Goal: Information Seeking & Learning: Learn about a topic

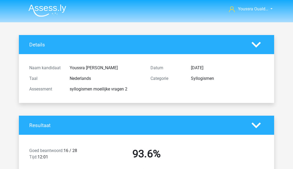
click at [55, 11] on img at bounding box center [47, 10] width 38 height 12
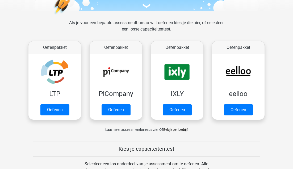
scroll to position [76, 0]
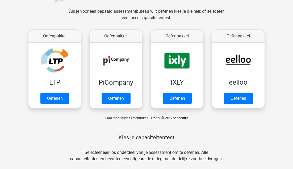
click at [114, 117] on span "Laat meer assessmentbureaus zien" at bounding box center [132, 118] width 54 height 4
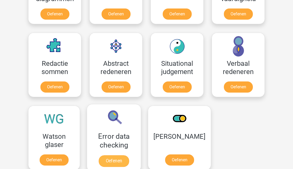
scroll to position [631, 0]
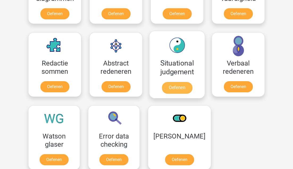
click at [168, 87] on link "Oefenen" at bounding box center [177, 88] width 30 height 12
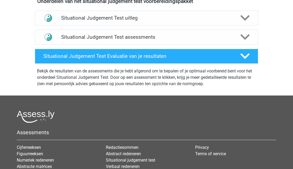
scroll to position [183, 0]
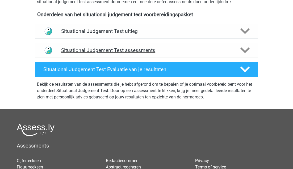
click at [142, 57] on div "Situational Judgement Test assessments" at bounding box center [146, 50] width 223 height 15
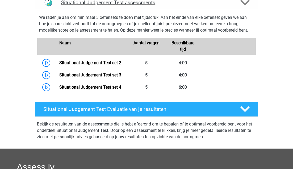
scroll to position [231, 0]
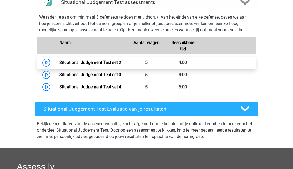
click at [119, 60] on link "Situational Judgement Test set 2" at bounding box center [90, 62] width 62 height 5
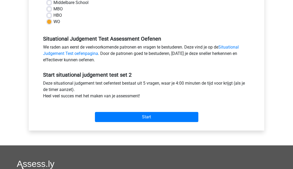
scroll to position [161, 0]
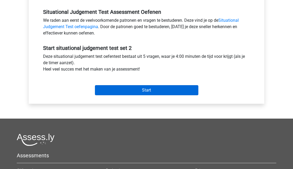
click at [127, 90] on input "Start" at bounding box center [146, 90] width 103 height 10
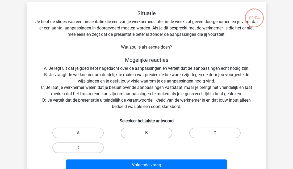
scroll to position [24, 0]
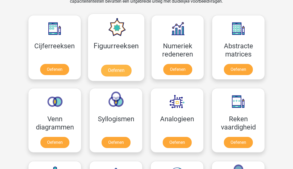
scroll to position [238, 0]
